Goal: Information Seeking & Learning: Learn about a topic

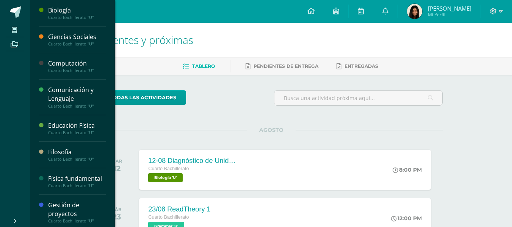
click at [65, 96] on div "Comunicación y Lenguaje" at bounding box center [77, 94] width 58 height 17
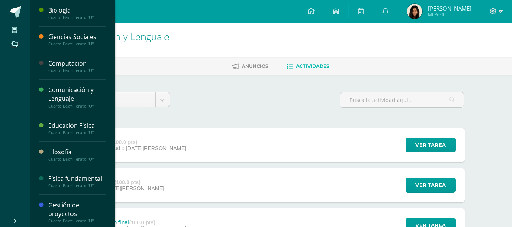
click at [80, 150] on div "Filosofía" at bounding box center [77, 152] width 58 height 9
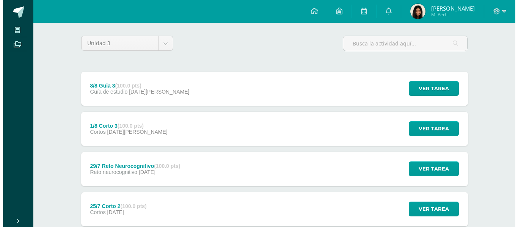
scroll to position [57, 0]
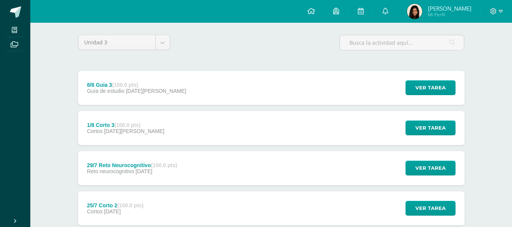
click at [170, 85] on div "8/8 Guia 3 (100.0 pts) Guía de estudio 08 de Agosto Ver tarea 8/8 Guia 3 Filoso…" at bounding box center [271, 88] width 387 height 34
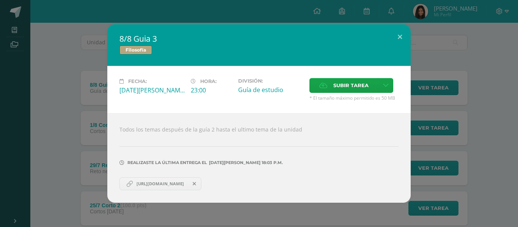
click at [171, 184] on span "https://www.canva.com/design/DAGtwt_InCw/OiKNlppjRPjgKx_S5nxQzA/edit?utm_conten…" at bounding box center [160, 184] width 55 height 6
click at [100, 128] on div "8/8 Guia 3 Filosofía Fecha: Viernes 08 de Agosto Hora: 23:00 División: Guía de …" at bounding box center [259, 113] width 512 height 179
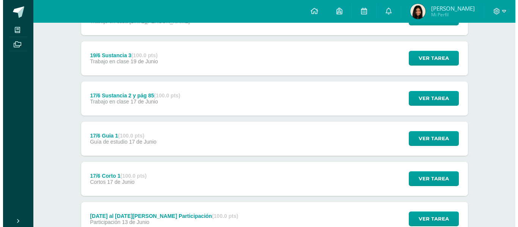
scroll to position [569, 0]
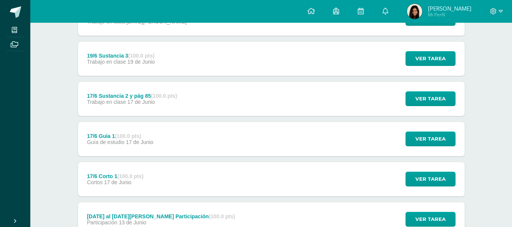
click at [143, 146] on div "17/6 Guia 1 (100.0 pts) Guía de estudio 17 de Junio" at bounding box center [120, 139] width 85 height 34
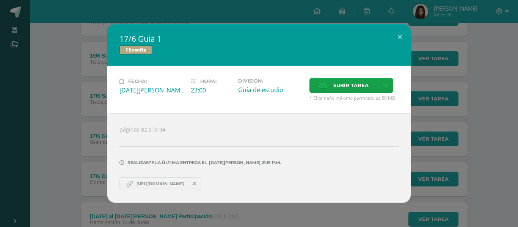
click at [163, 178] on link "https://www.canva.com/design/DAGqk2ulPyM/SG31VYp7PDA6s5T1ZW4pxA/edit?utm_conten…" at bounding box center [160, 183] width 82 height 13
click at [76, 84] on div "17/6 Guia 1 Filosofía Fecha: Martes 17 de Junio Hora: 23:00 División: Guía de e…" at bounding box center [259, 113] width 512 height 179
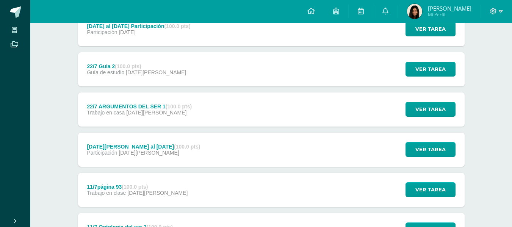
scroll to position [313, 0]
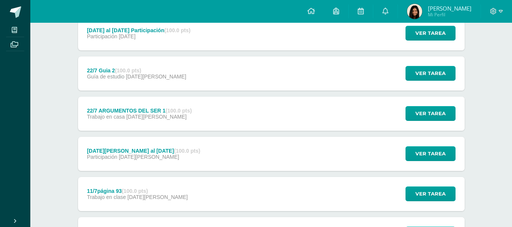
click at [126, 67] on div "22/7 Guia 2 (100.0 pts) Guía de estudio 22 de Julio" at bounding box center [137, 73] width 118 height 34
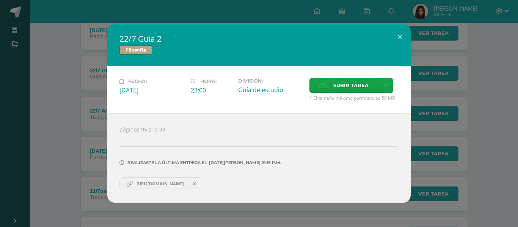
click at [143, 187] on link "https://www.canva.com/design/DAGtwt_InCw/OiKNlppjRPjgKx_S5nxQzA/edit?utm_conten…" at bounding box center [160, 183] width 82 height 13
click at [88, 150] on div "22/7 Guia 2 Filosofía Fecha: Martes 22 de Julio Hora: 23:00 División: Guía de e…" at bounding box center [259, 113] width 512 height 179
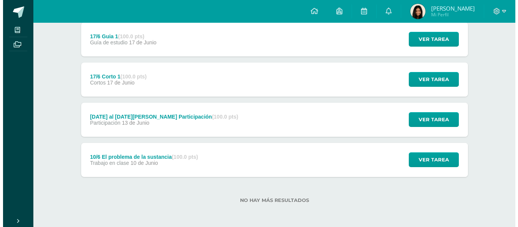
scroll to position [669, 0]
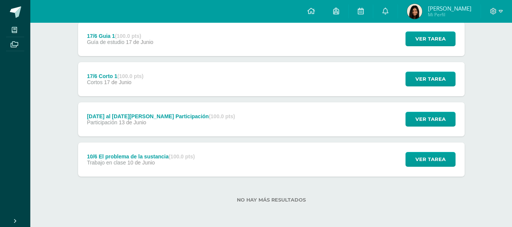
click at [141, 46] on div "17/6 Guia 1 (100.0 pts) Guía de estudio 17 de Junio" at bounding box center [120, 39] width 85 height 34
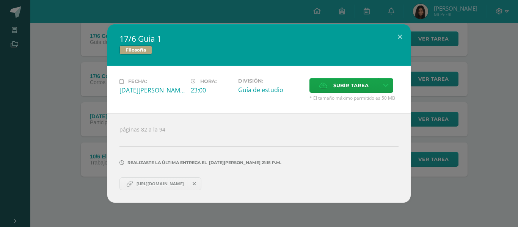
click at [151, 186] on span "https://www.canva.com/design/DAGqk2ulPyM/SG31VYp7PDA6s5T1ZW4pxA/edit?utm_conten…" at bounding box center [160, 184] width 55 height 6
